Goal: Task Accomplishment & Management: Manage account settings

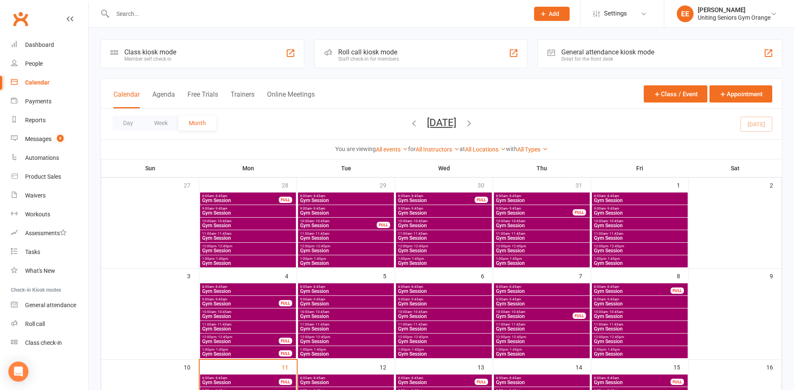
click at [177, 9] on input "text" at bounding box center [316, 14] width 413 height 12
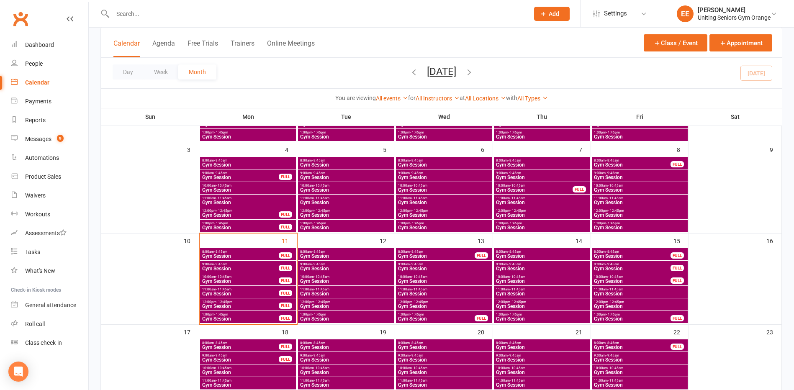
scroll to position [107, 0]
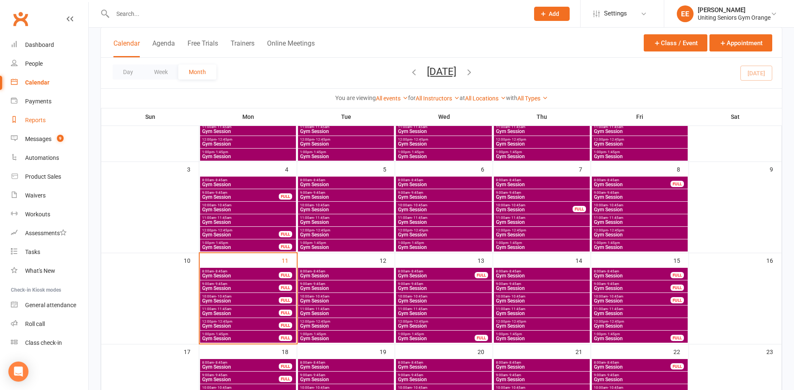
click at [41, 118] on div "Reports" at bounding box center [35, 120] width 21 height 7
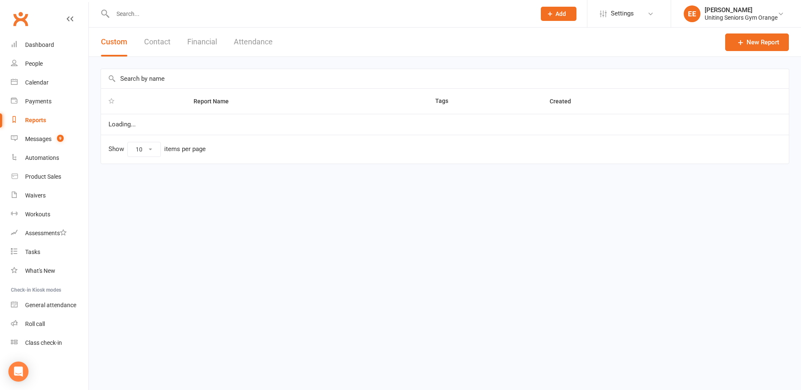
select select "100"
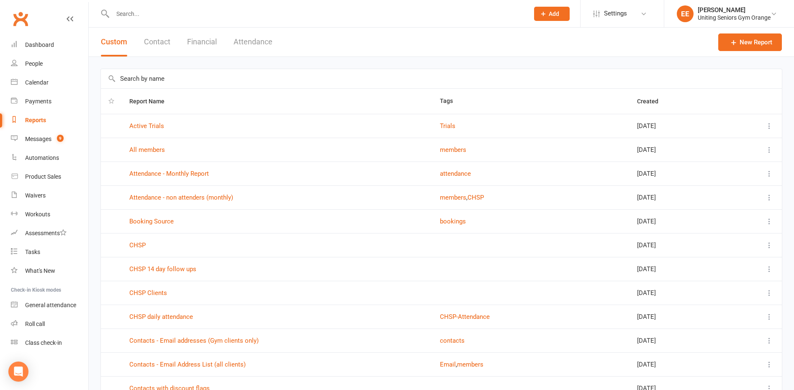
click at [155, 73] on input "text" at bounding box center [441, 78] width 681 height 19
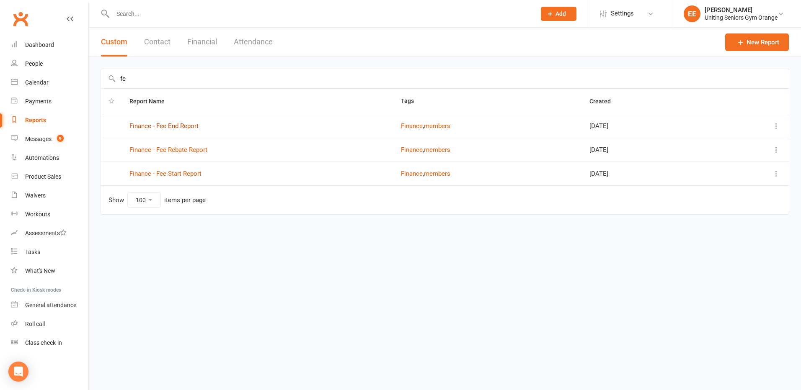
type input "fe"
click at [163, 128] on link "Finance - Fee End Report" at bounding box center [163, 126] width 69 height 8
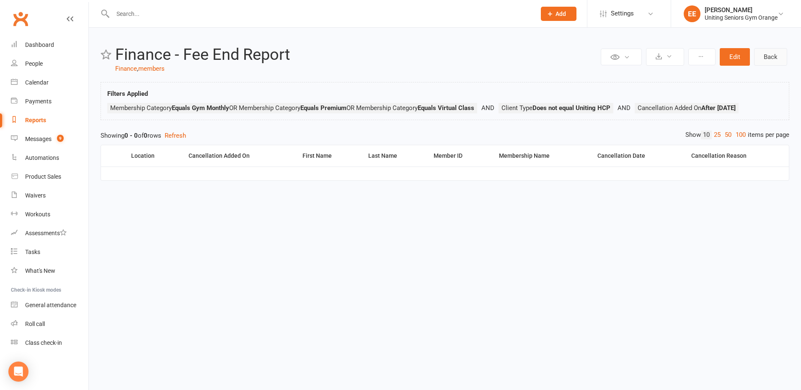
click at [778, 56] on link "Back" at bounding box center [770, 57] width 33 height 18
select select "100"
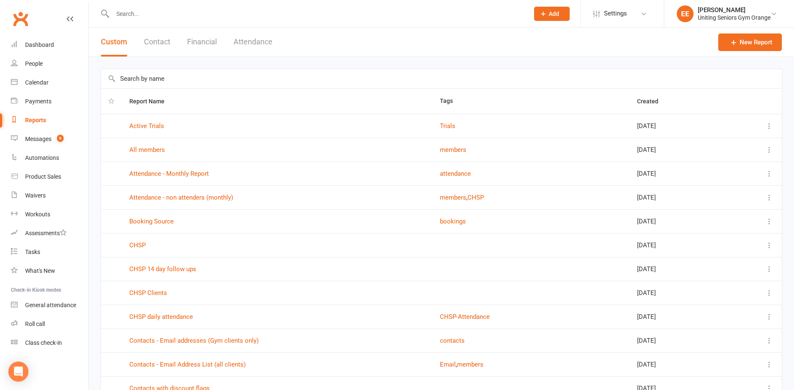
click at [168, 83] on input "text" at bounding box center [441, 78] width 681 height 19
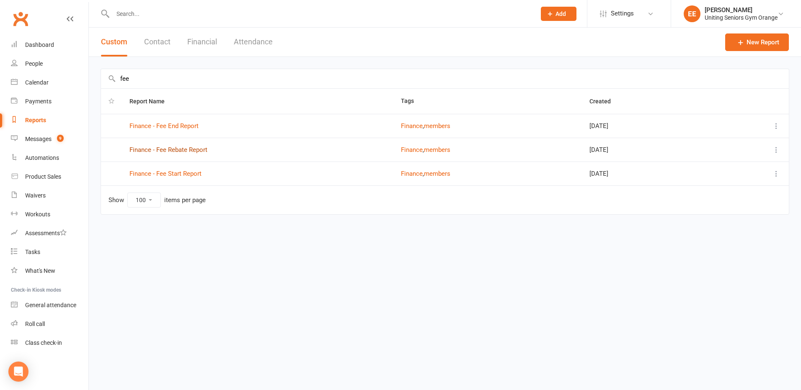
type input "fee"
click at [180, 152] on link "Finance - Fee Rebate Report" at bounding box center [168, 150] width 78 height 8
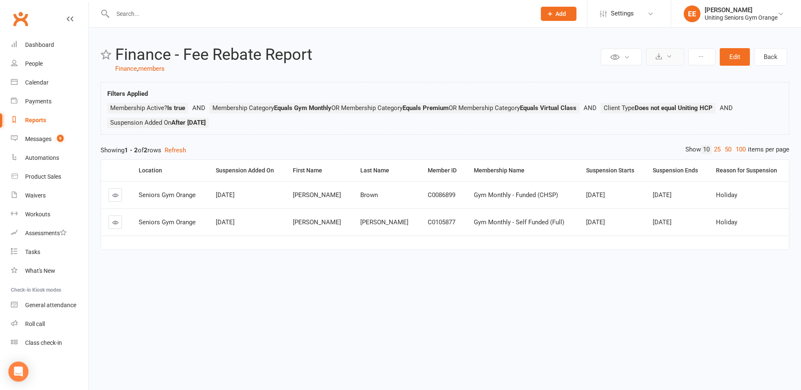
click at [674, 53] on button at bounding box center [665, 57] width 38 height 18
click at [644, 69] on link "Export to CSV" at bounding box center [639, 77] width 88 height 17
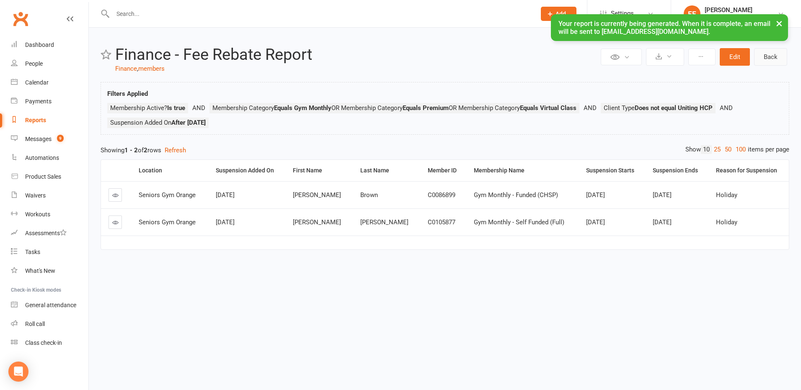
click at [779, 55] on link "Back" at bounding box center [770, 57] width 33 height 18
select select "100"
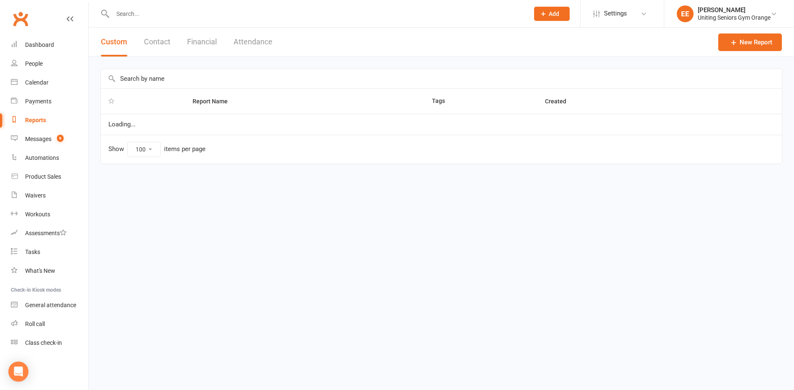
click at [245, 82] on input "text" at bounding box center [441, 78] width 681 height 19
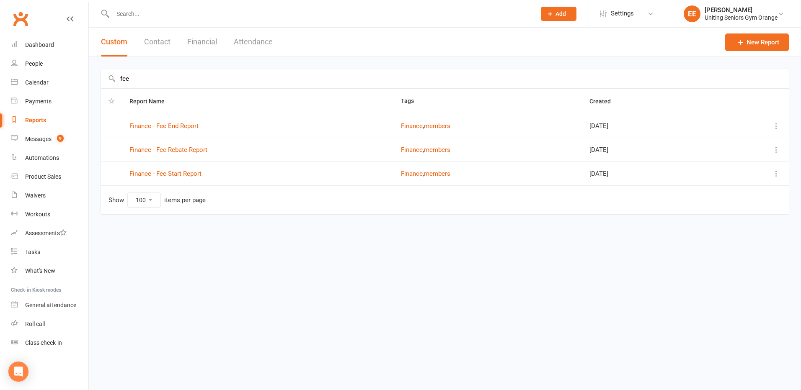
type input "fee"
click at [178, 170] on td "Finance - Fee Start Report" at bounding box center [257, 174] width 271 height 24
click at [180, 173] on link "Finance - Fee Start Report" at bounding box center [165, 174] width 72 height 8
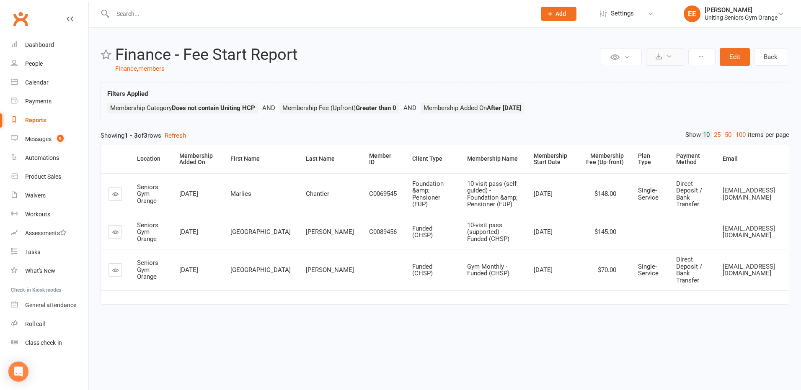
click at [670, 57] on icon at bounding box center [669, 56] width 6 height 6
click at [634, 77] on link "Export to CSV" at bounding box center [639, 77] width 88 height 17
click at [135, 19] on input "text" at bounding box center [320, 14] width 420 height 12
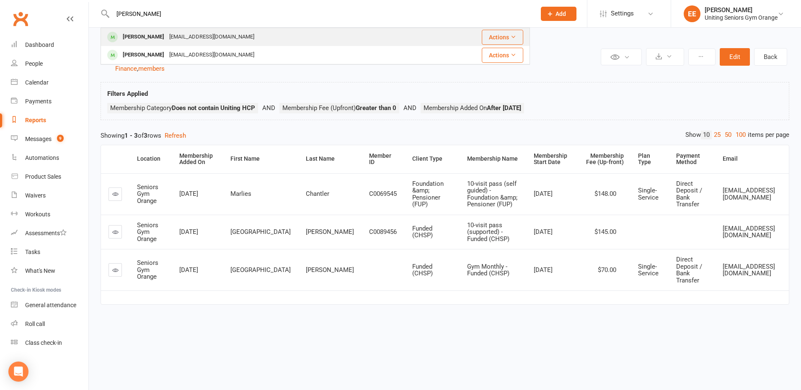
type input "[PERSON_NAME]"
click at [167, 33] on div "[EMAIL_ADDRESS][DOMAIN_NAME]" at bounding box center [212, 37] width 90 height 12
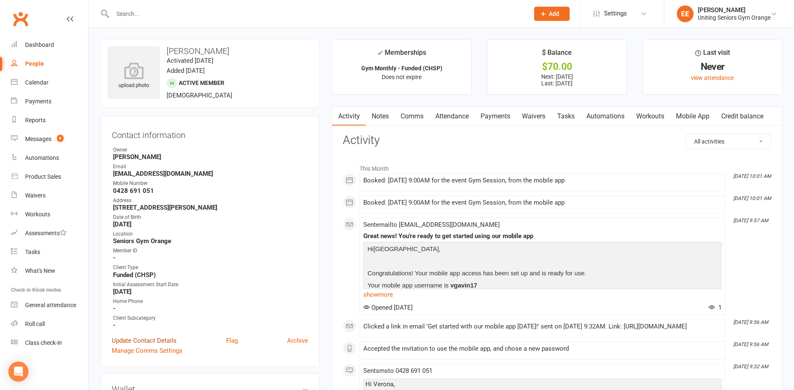
click at [131, 338] on link "Update Contact Details" at bounding box center [144, 341] width 65 height 10
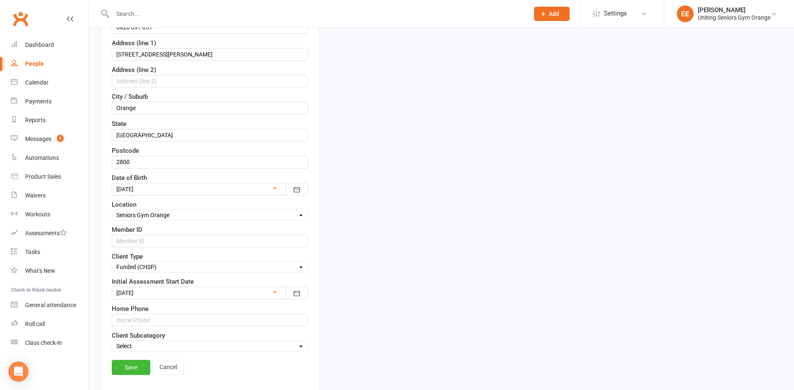
scroll to position [207, 0]
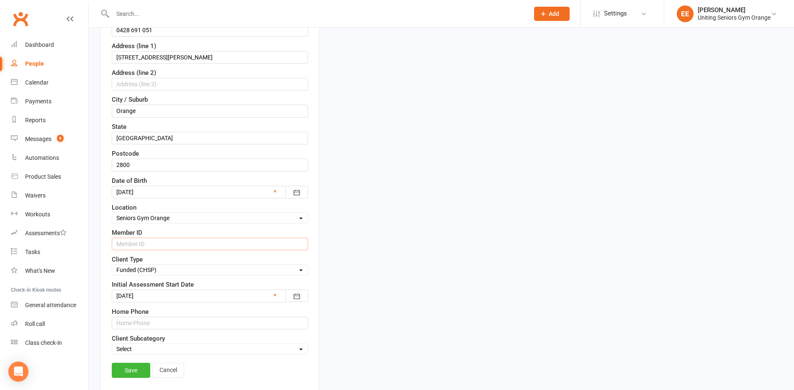
click at [136, 241] on input "text" at bounding box center [210, 244] width 196 height 13
paste input "C0113002"
type input "C0113002"
click at [121, 370] on link "Save" at bounding box center [131, 370] width 39 height 15
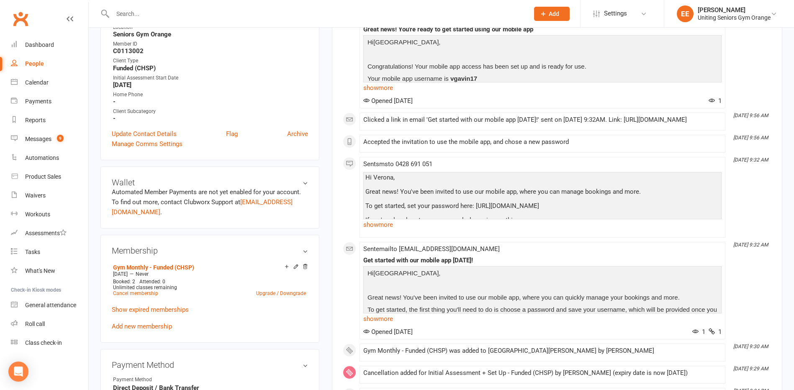
scroll to position [0, 0]
